Goal: Information Seeking & Learning: Learn about a topic

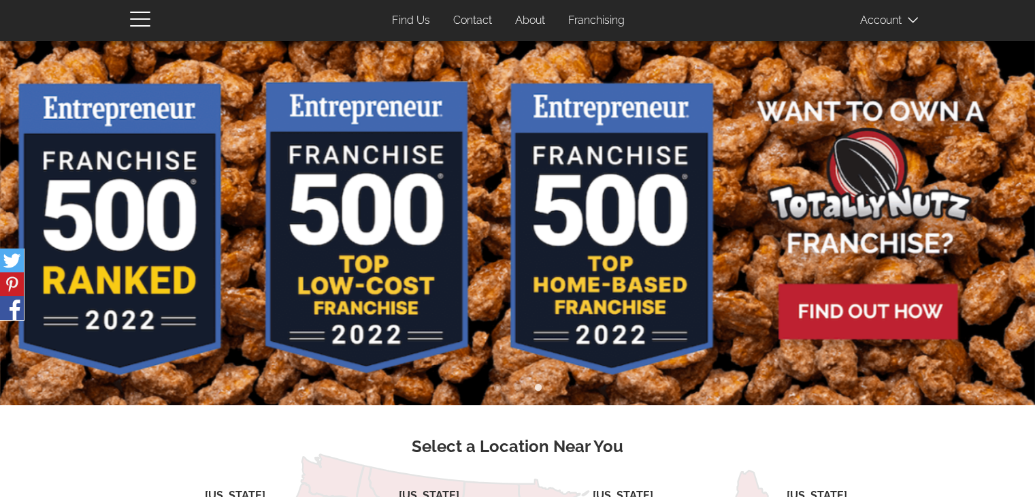
click at [853, 318] on img at bounding box center [517, 223] width 1035 height 364
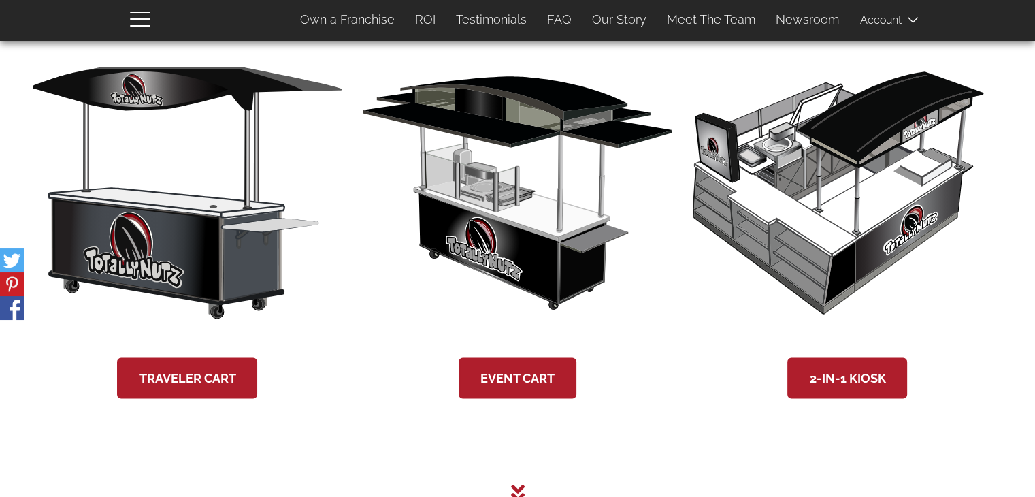
scroll to position [2414, 0]
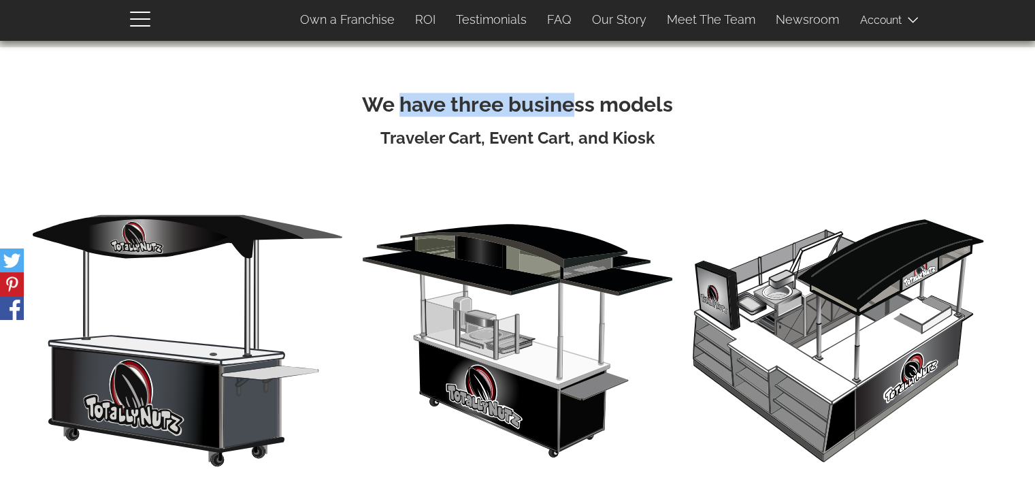
drag, startPoint x: 401, startPoint y: 99, endPoint x: 573, endPoint y: 103, distance: 172.2
click at [572, 103] on h2 "We have three business models" at bounding box center [518, 104] width 970 height 22
click at [580, 103] on h2 "We have three business models" at bounding box center [518, 104] width 970 height 22
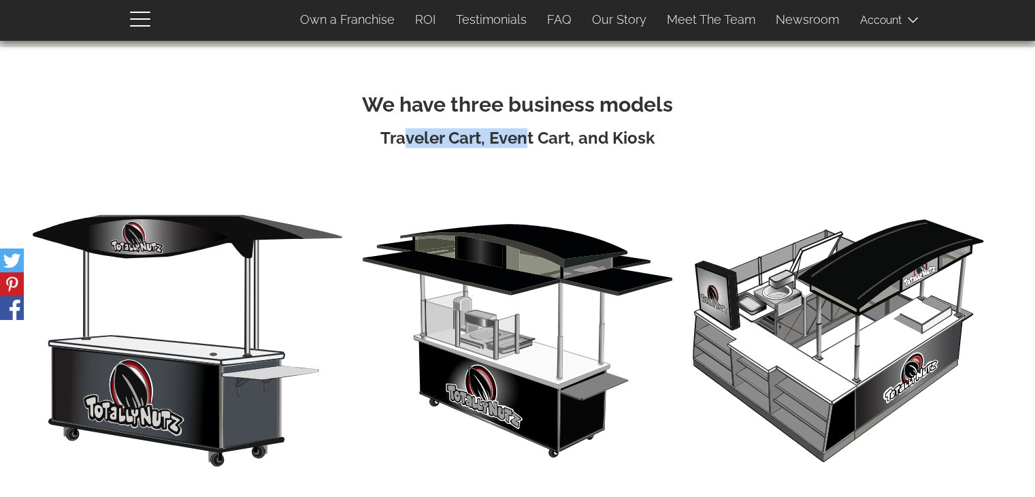
drag, startPoint x: 408, startPoint y: 132, endPoint x: 548, endPoint y: 136, distance: 139.6
click at [529, 133] on h3 "Traveler Cart, Event Cart, and Kiosk" at bounding box center [518, 138] width 970 height 18
drag, startPoint x: 548, startPoint y: 136, endPoint x: 580, endPoint y: 138, distance: 31.4
click at [550, 136] on h3 "Traveler Cart, Event Cart, and Kiosk" at bounding box center [518, 138] width 970 height 18
drag, startPoint x: 583, startPoint y: 139, endPoint x: 646, endPoint y: 139, distance: 63.3
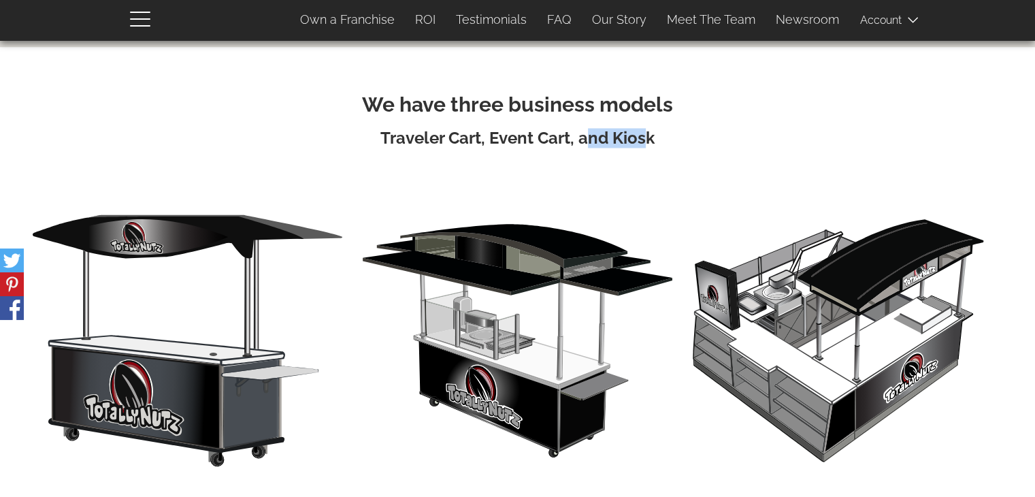
click at [646, 139] on h3 "Traveler Cart, Event Cart, and Kiosk" at bounding box center [518, 138] width 970 height 18
drag, startPoint x: 648, startPoint y: 139, endPoint x: 655, endPoint y: 138, distance: 7.6
click at [648, 139] on h3 "Traveler Cart, Event Cart, and Kiosk" at bounding box center [518, 138] width 970 height 18
drag, startPoint x: 655, startPoint y: 138, endPoint x: 380, endPoint y: 131, distance: 275.0
click at [380, 131] on h3 "Traveler Cart, Event Cart, and Kiosk" at bounding box center [518, 138] width 970 height 18
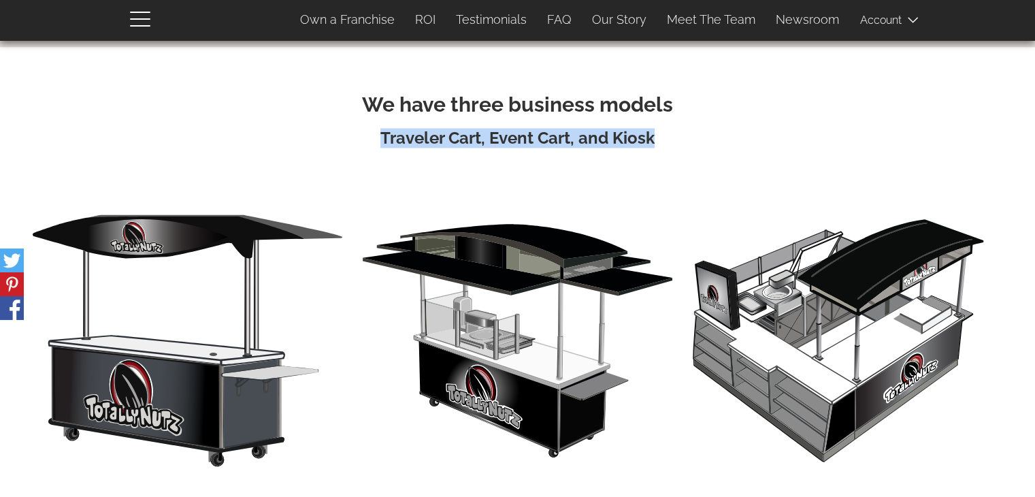
click at [384, 132] on h3 "Traveler Cart, Event Cart, and Kiosk" at bounding box center [518, 138] width 970 height 18
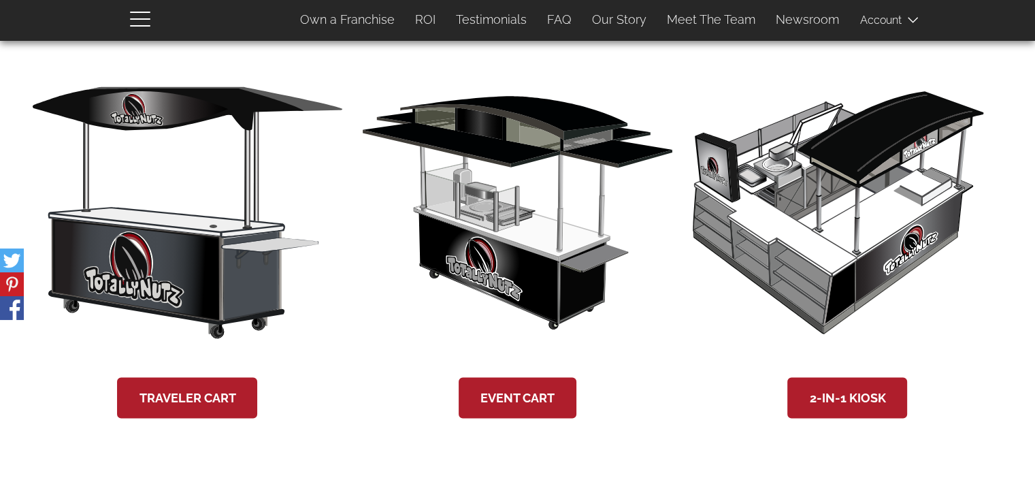
scroll to position [2535, 0]
